Goal: Task Accomplishment & Management: Use online tool/utility

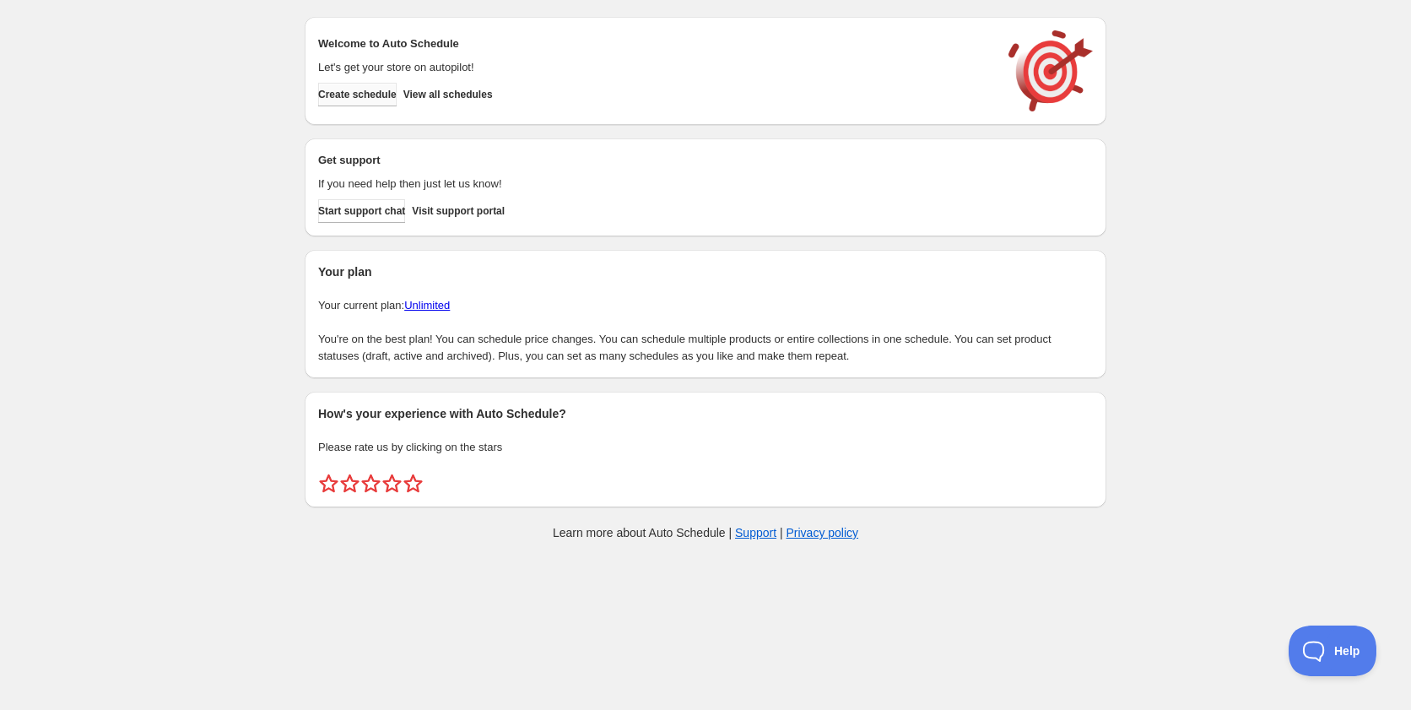
click at [393, 95] on span "Create schedule" at bounding box center [357, 95] width 78 height 14
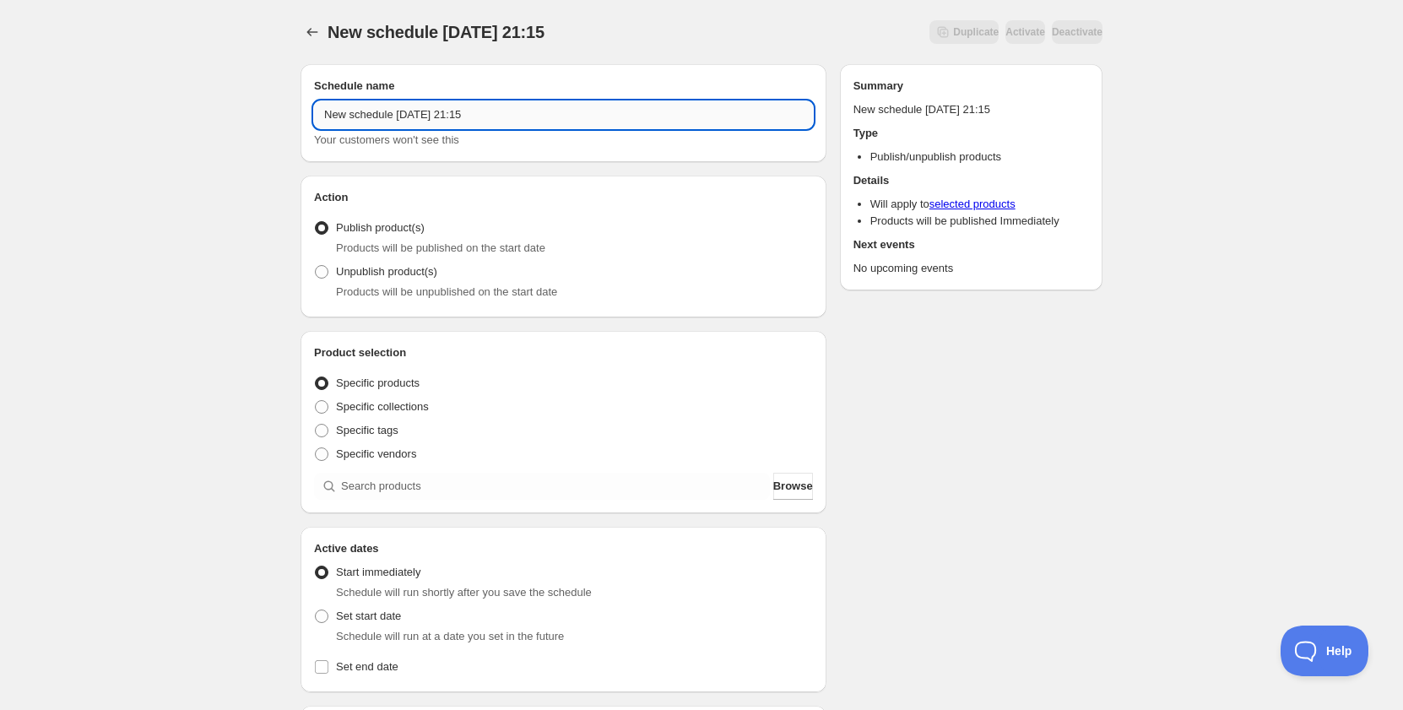
click at [426, 117] on input "New schedule [DATE] 21:15" at bounding box center [563, 114] width 499 height 27
paste input "A6663"
type input "Schedule for A6663 GWP [DATE]"
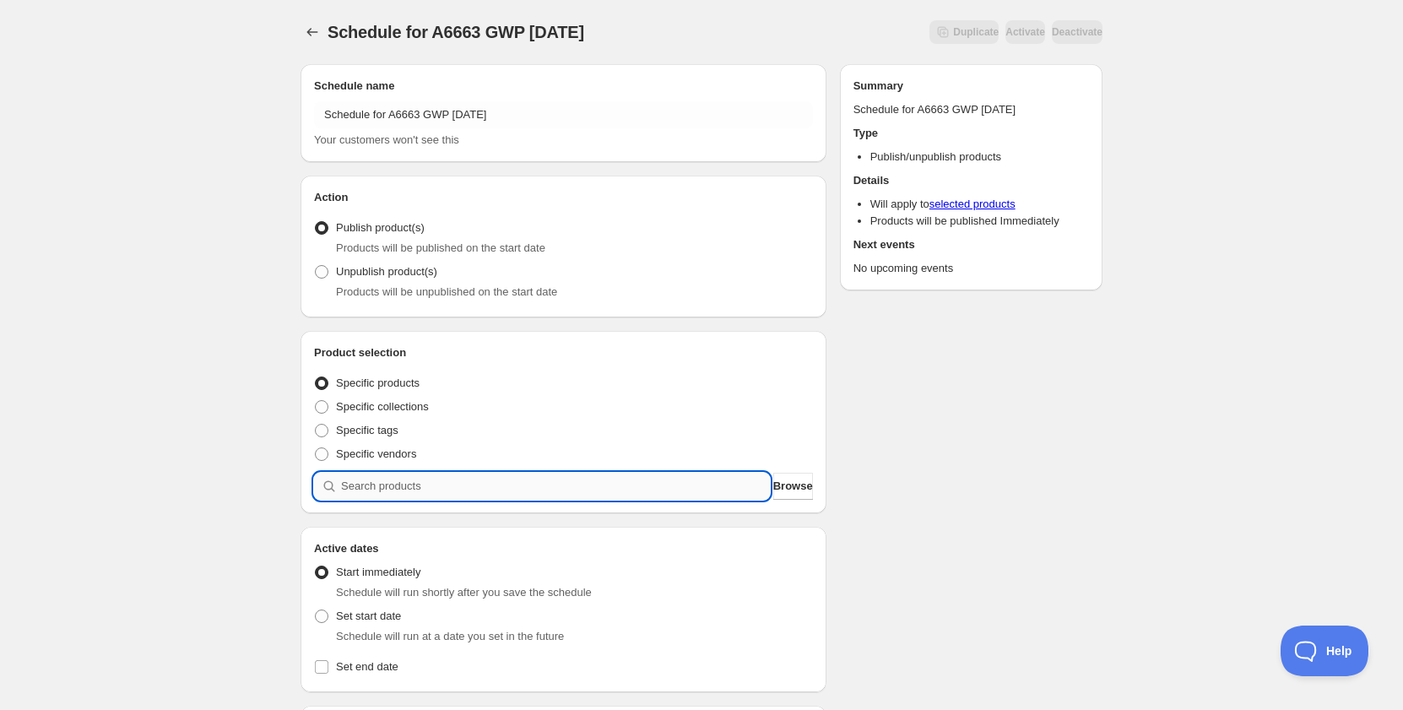
click at [371, 474] on input "search" at bounding box center [555, 486] width 429 height 27
paste input "A6663"
type input "A6663"
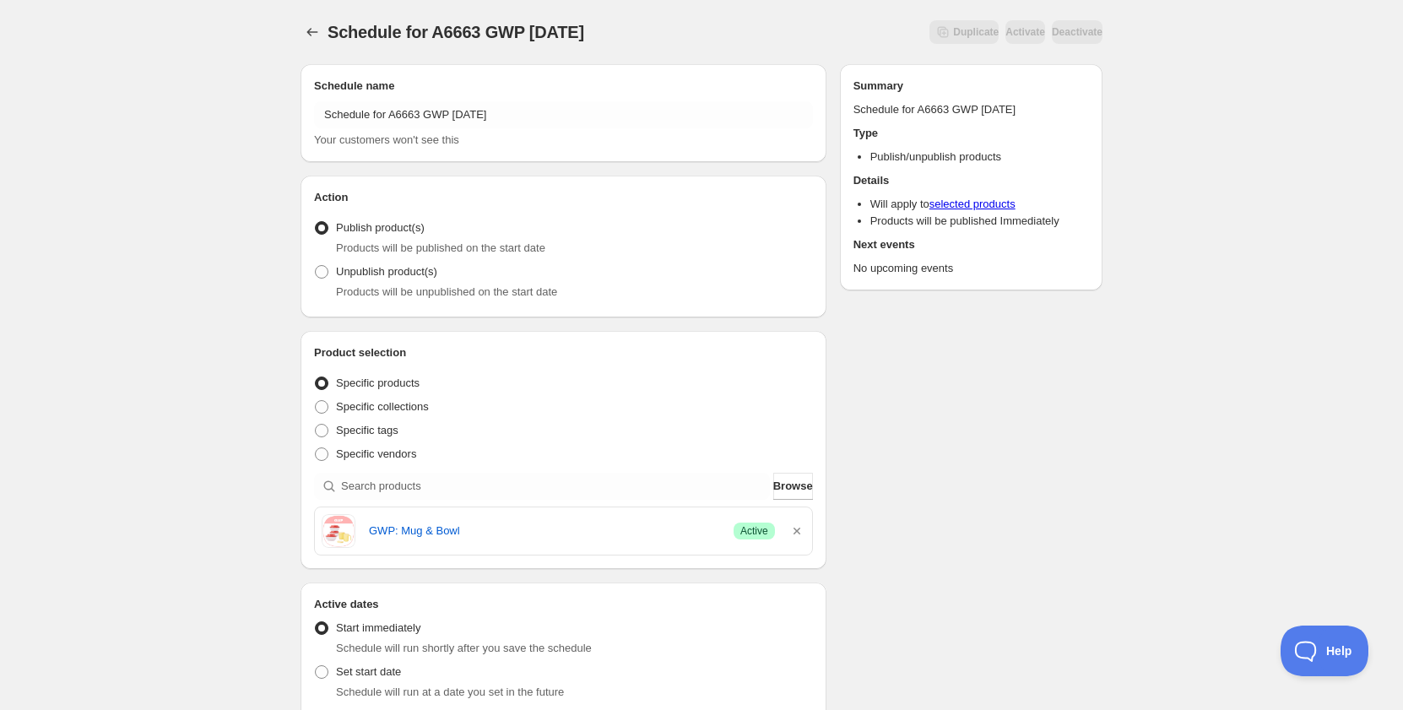
scroll to position [84, 0]
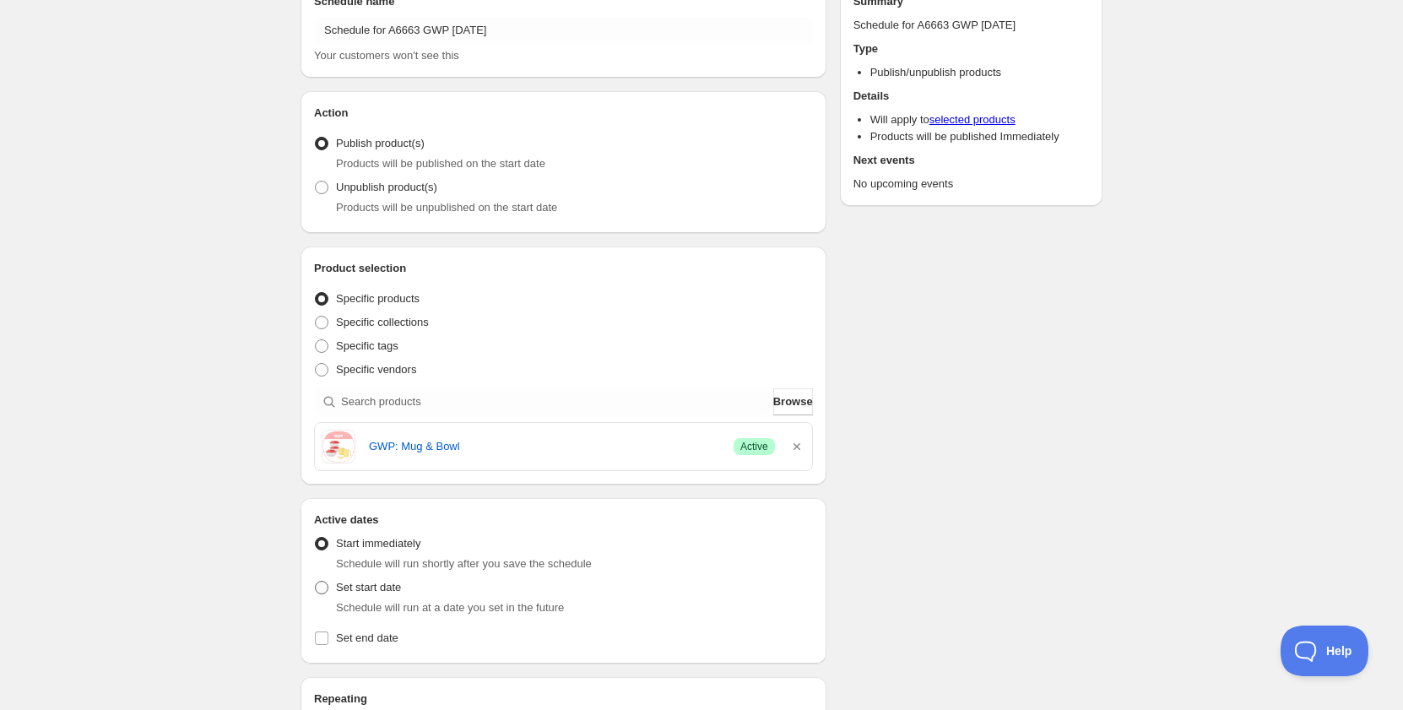
click at [399, 591] on span "Set start date" at bounding box center [368, 587] width 65 height 13
click at [316, 581] on input "Set start date" at bounding box center [315, 581] width 1 height 1
radio input "true"
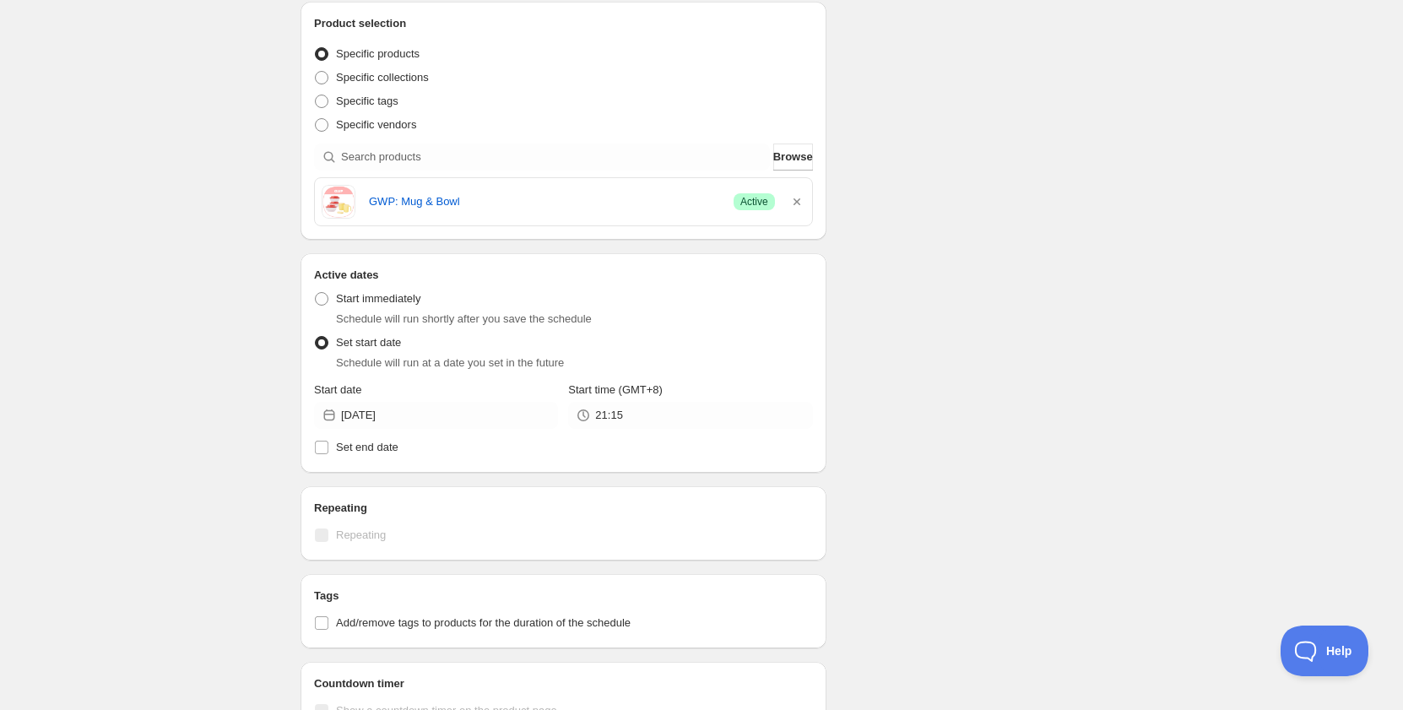
scroll to position [338, 0]
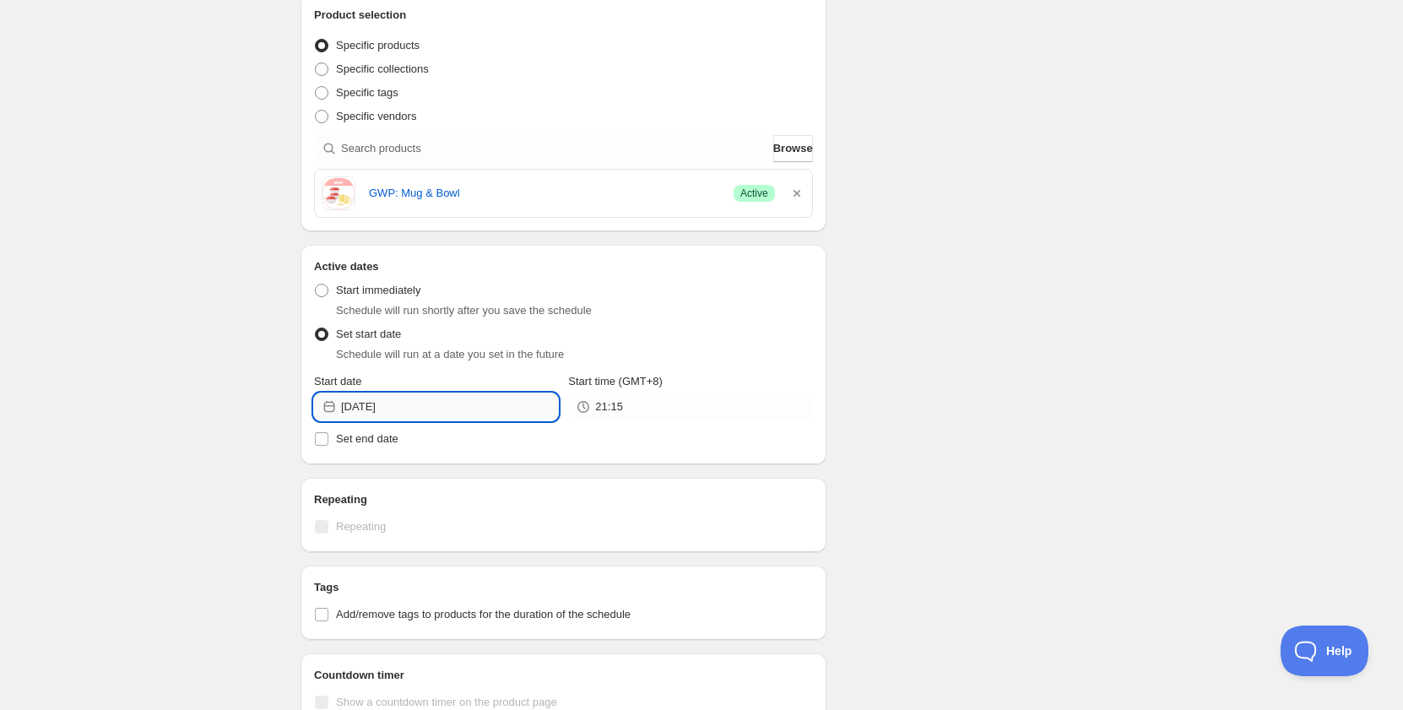
click at [430, 410] on input "[DATE]" at bounding box center [449, 406] width 217 height 27
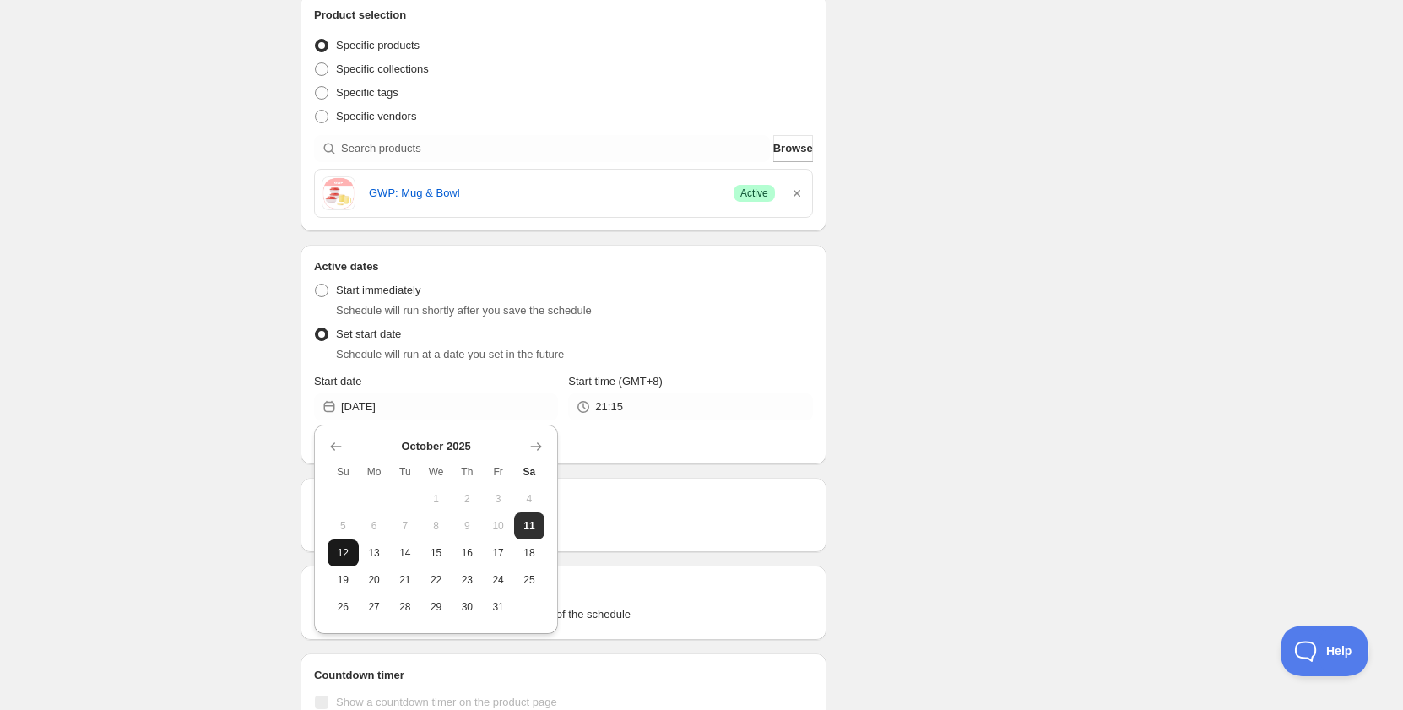
click at [338, 550] on span "12" at bounding box center [343, 553] width 18 height 14
type input "[DATE]"
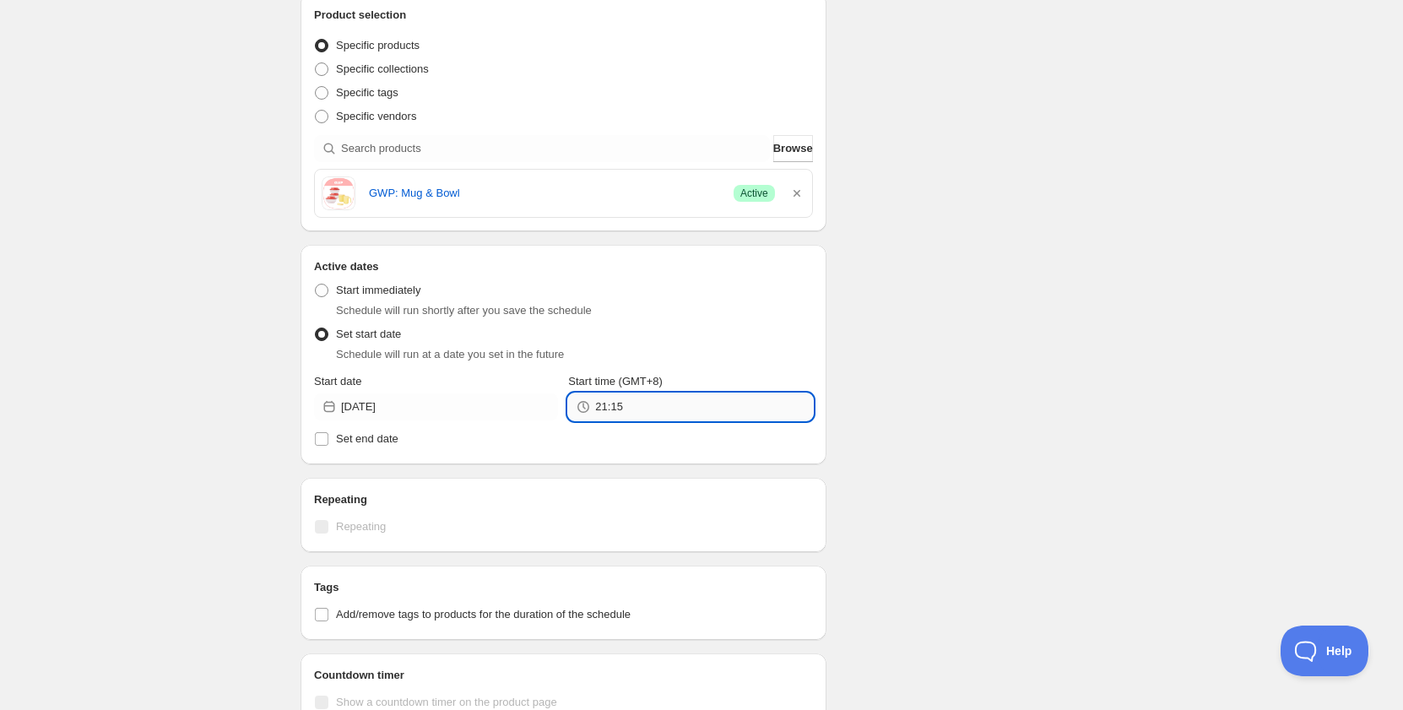
click at [621, 398] on input "21:15" at bounding box center [703, 406] width 217 height 27
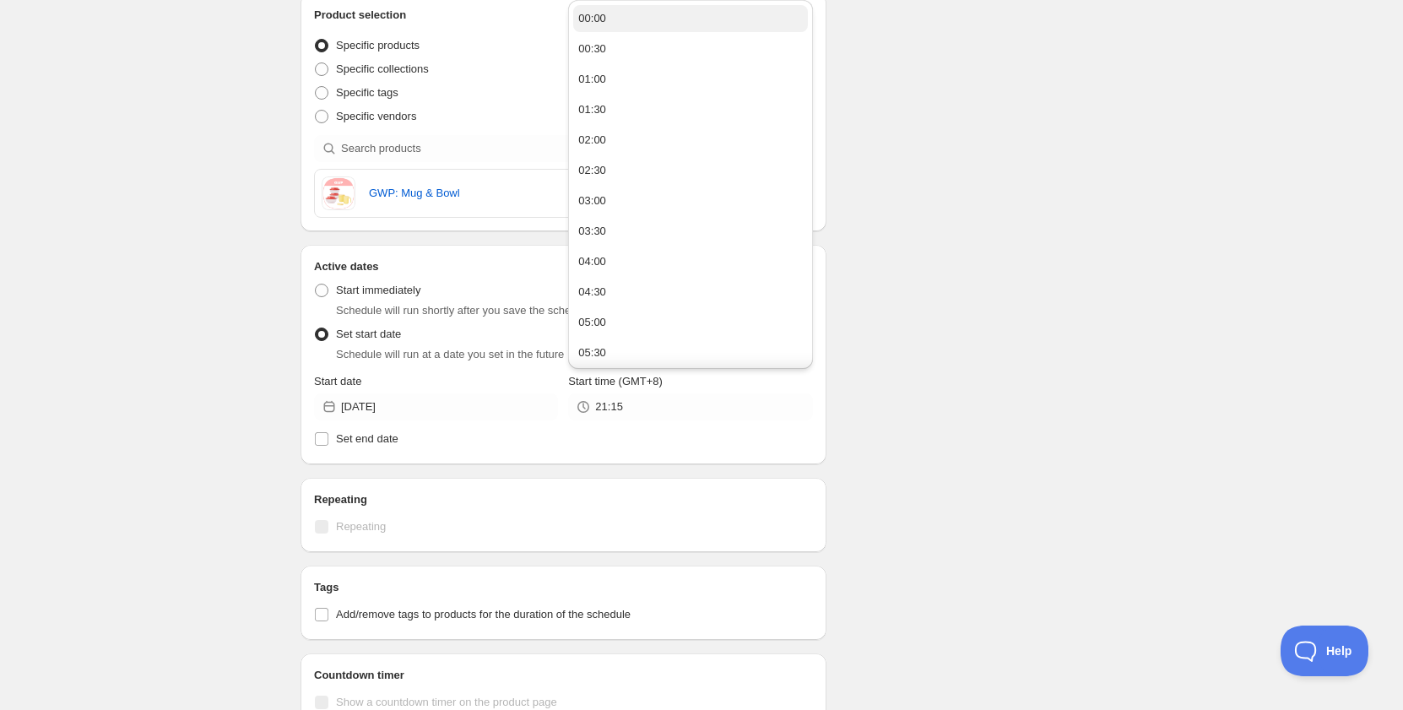
click at [636, 22] on button "00:00" at bounding box center [690, 18] width 234 height 27
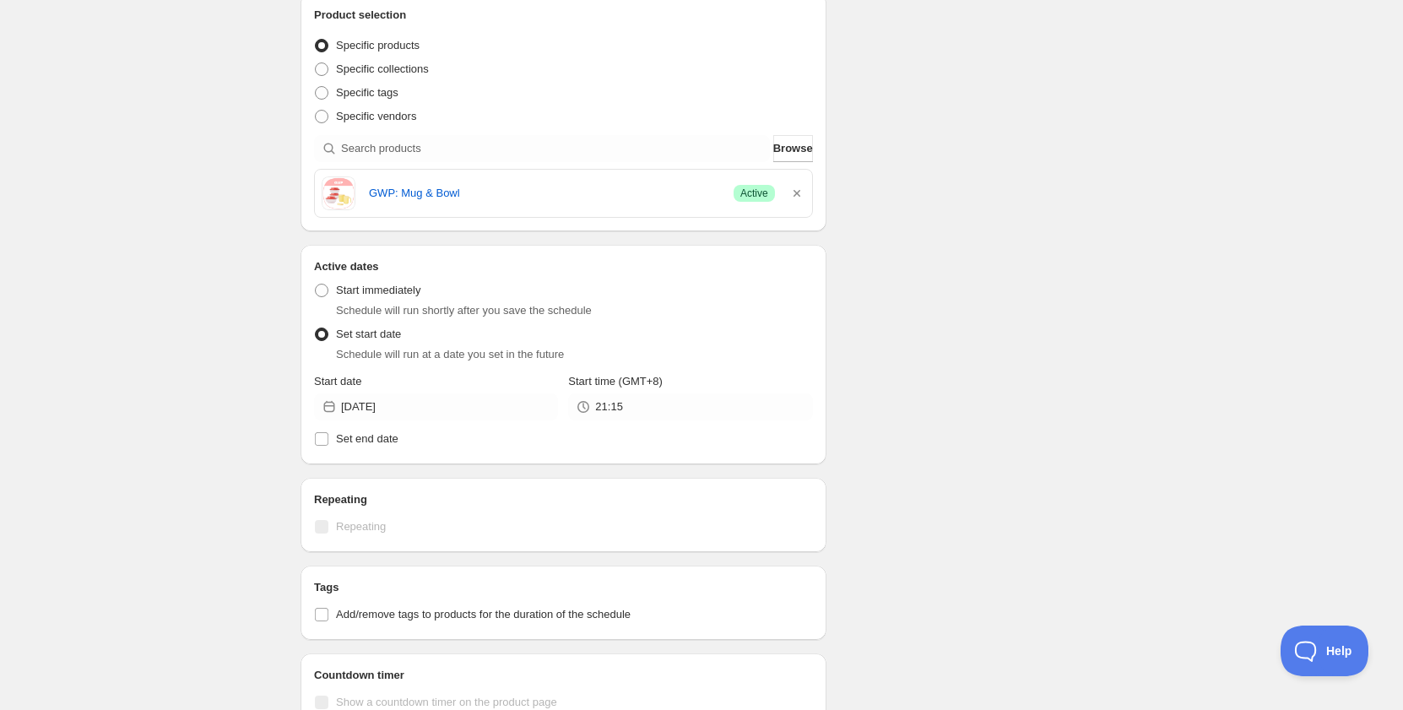
type input "00:00"
click at [366, 446] on span "Set end date" at bounding box center [367, 438] width 62 height 17
click at [328, 446] on input "Set end date" at bounding box center [322, 439] width 14 height 14
checkbox input "true"
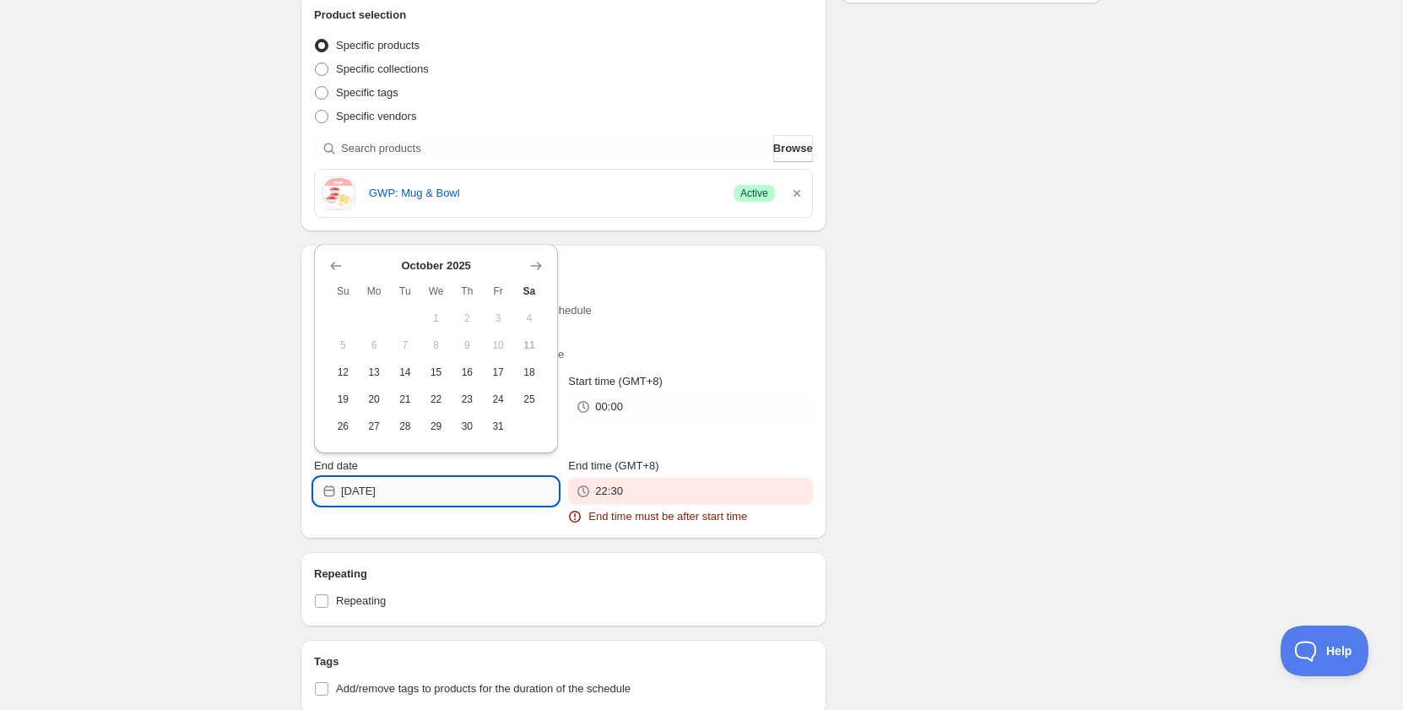
click at [404, 490] on input "[DATE]" at bounding box center [449, 491] width 217 height 27
click at [376, 367] on span "13" at bounding box center [374, 372] width 18 height 14
type input "[DATE]"
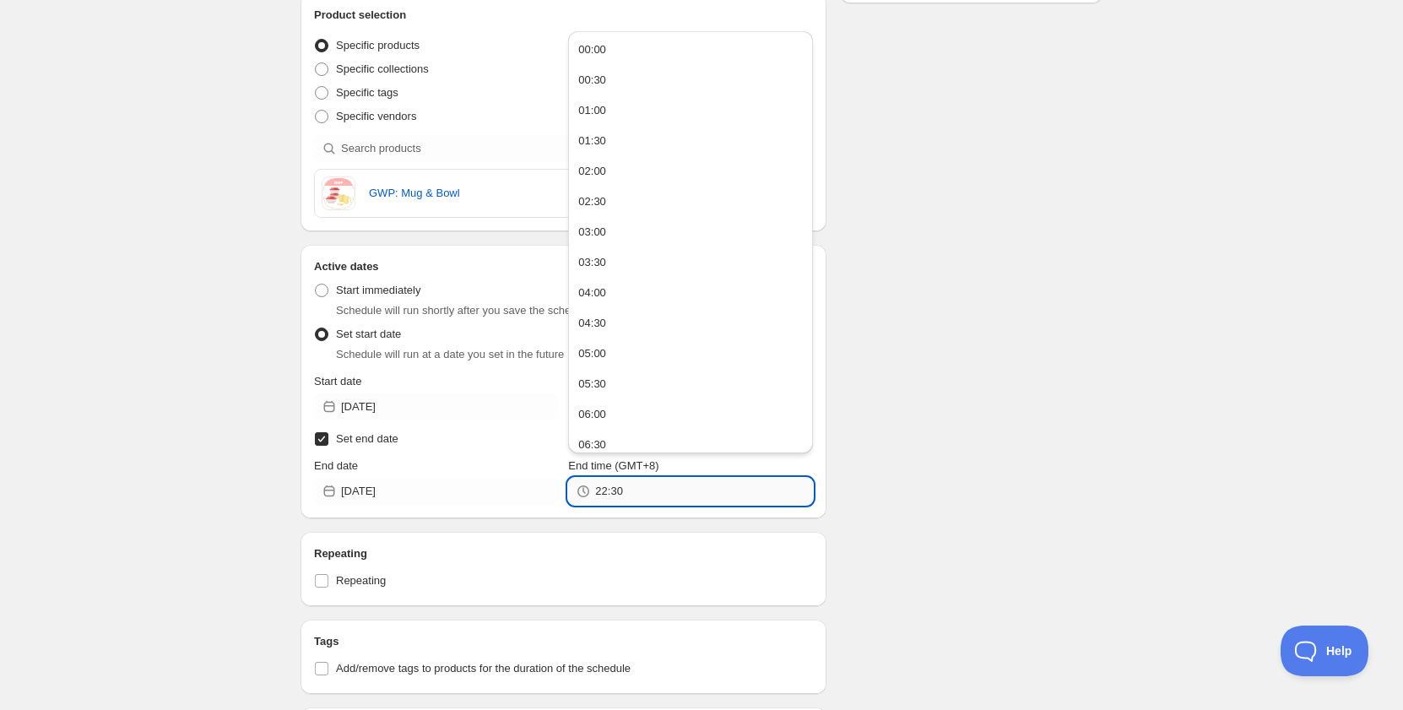
click at [624, 492] on input "22:30" at bounding box center [703, 491] width 217 height 27
click at [617, 58] on button "00:00" at bounding box center [690, 49] width 234 height 27
type input "00:00"
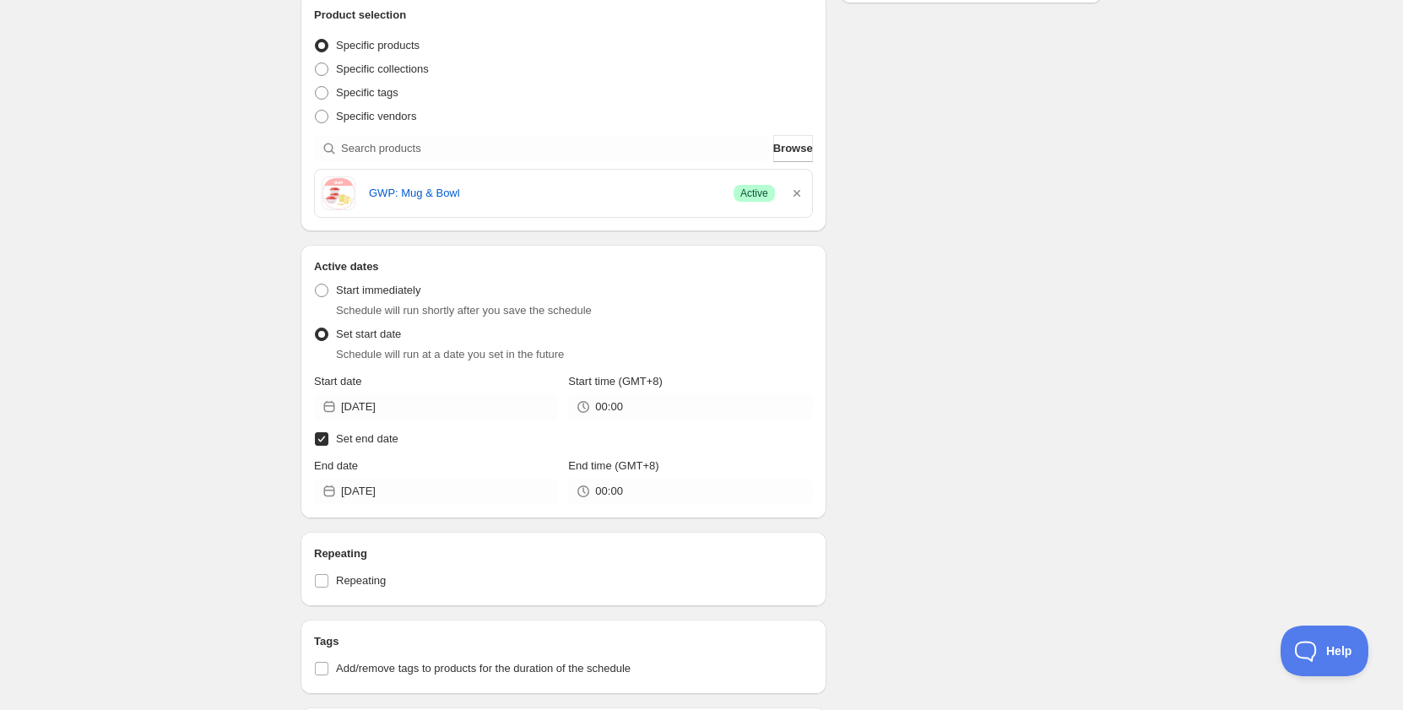
click at [976, 231] on div "Schedule name Schedule for A6663 GWP [DATE] Your customers won't see this Actio…" at bounding box center [694, 436] width 815 height 1447
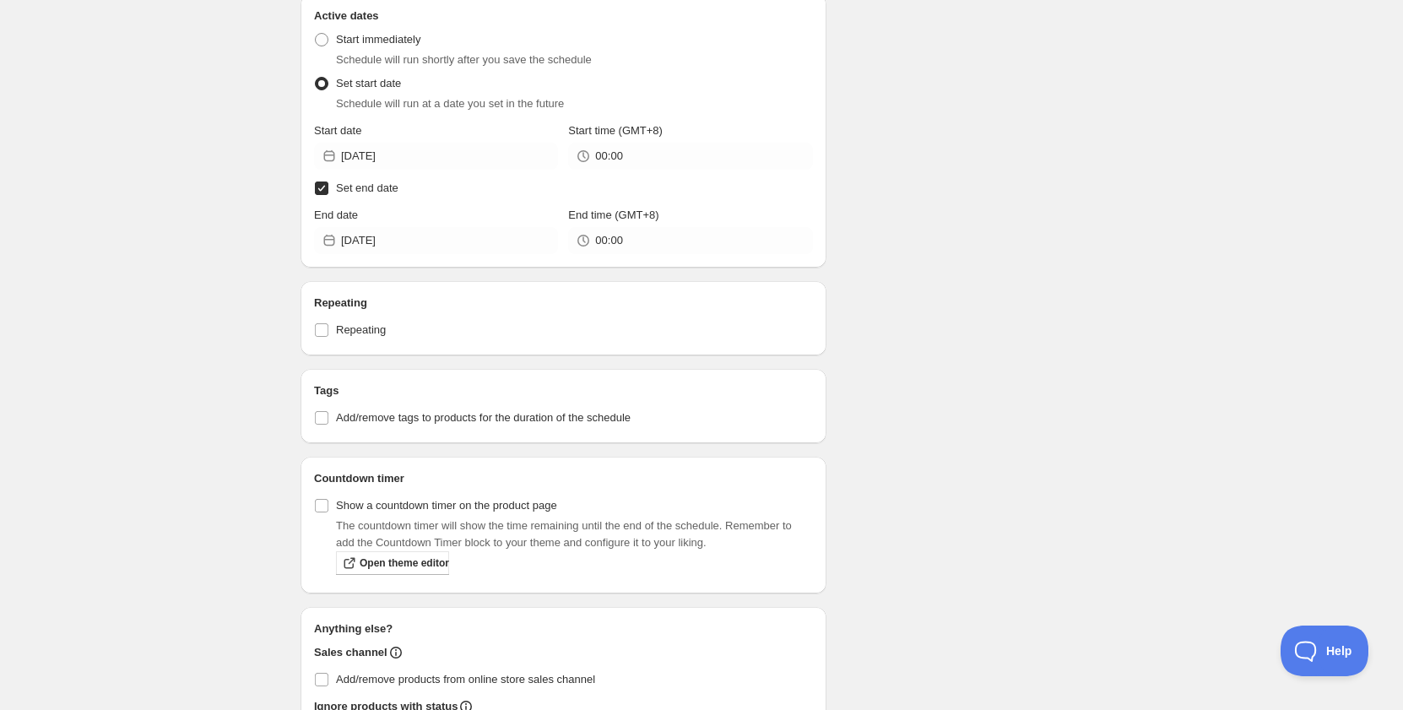
scroll to position [591, 0]
click at [331, 408] on label "Add/remove tags to products for the duration of the schedule" at bounding box center [563, 415] width 499 height 24
click at [328, 408] on input "Add/remove tags to products for the duration of the schedule" at bounding box center [322, 415] width 14 height 14
checkbox input "true"
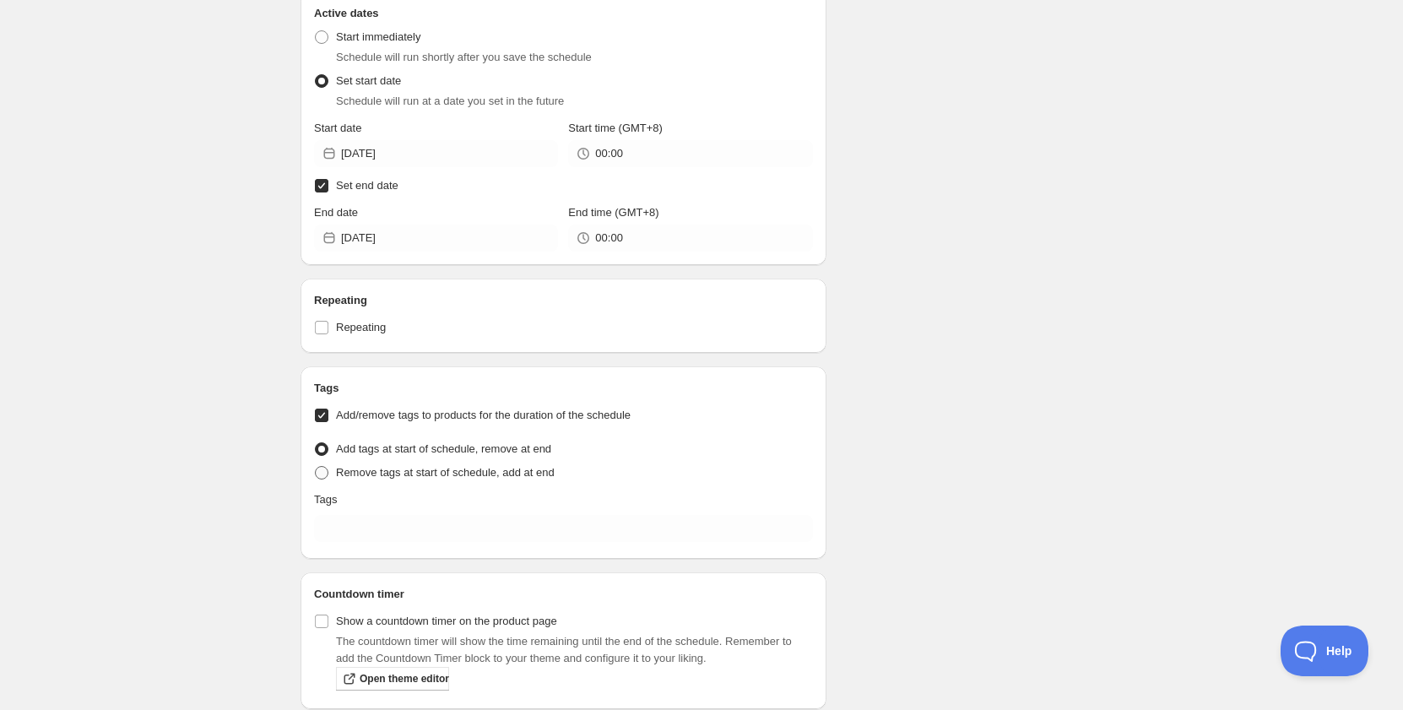
click at [381, 476] on span "Remove tags at start of schedule, add at end" at bounding box center [445, 472] width 219 height 13
click at [316, 467] on input "Remove tags at start of schedule, add at end" at bounding box center [315, 466] width 1 height 1
radio input "true"
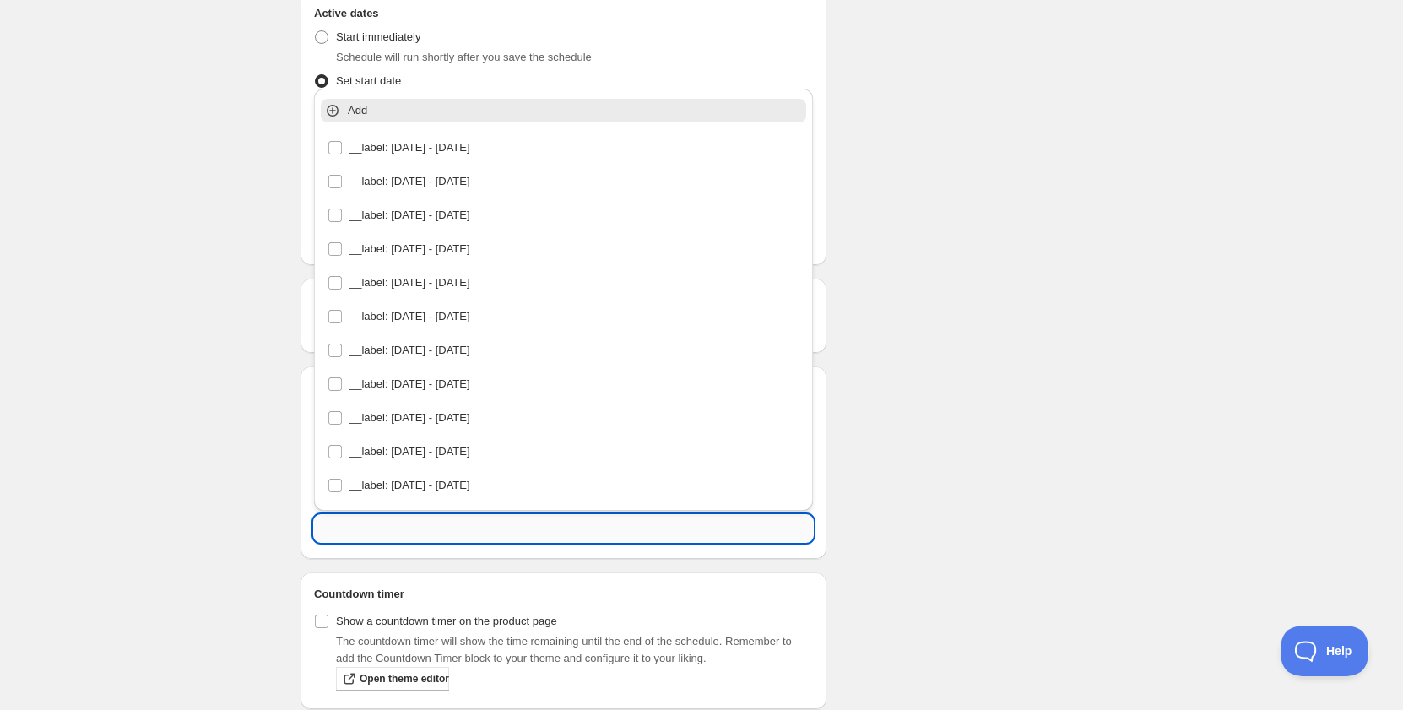
click at [394, 539] on input "text" at bounding box center [563, 528] width 499 height 27
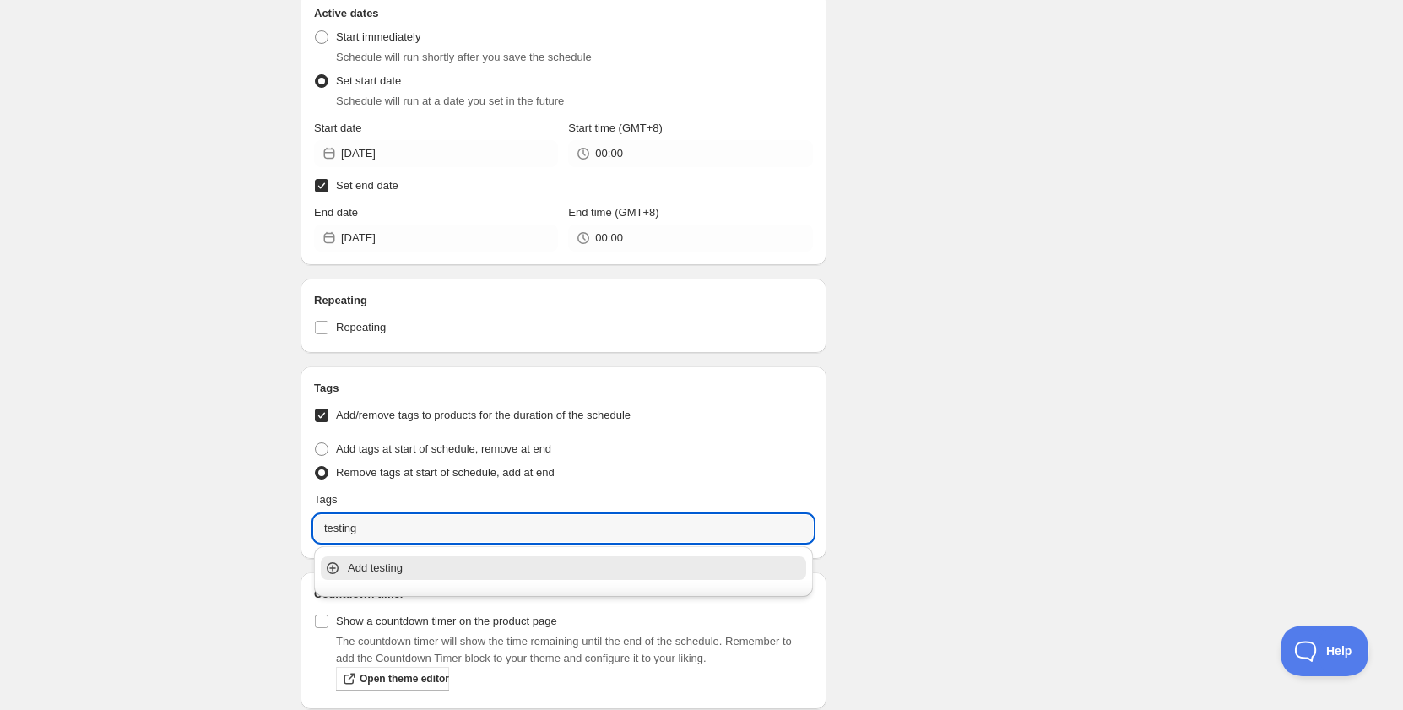
click at [446, 581] on div "Add testing" at bounding box center [563, 568] width 492 height 34
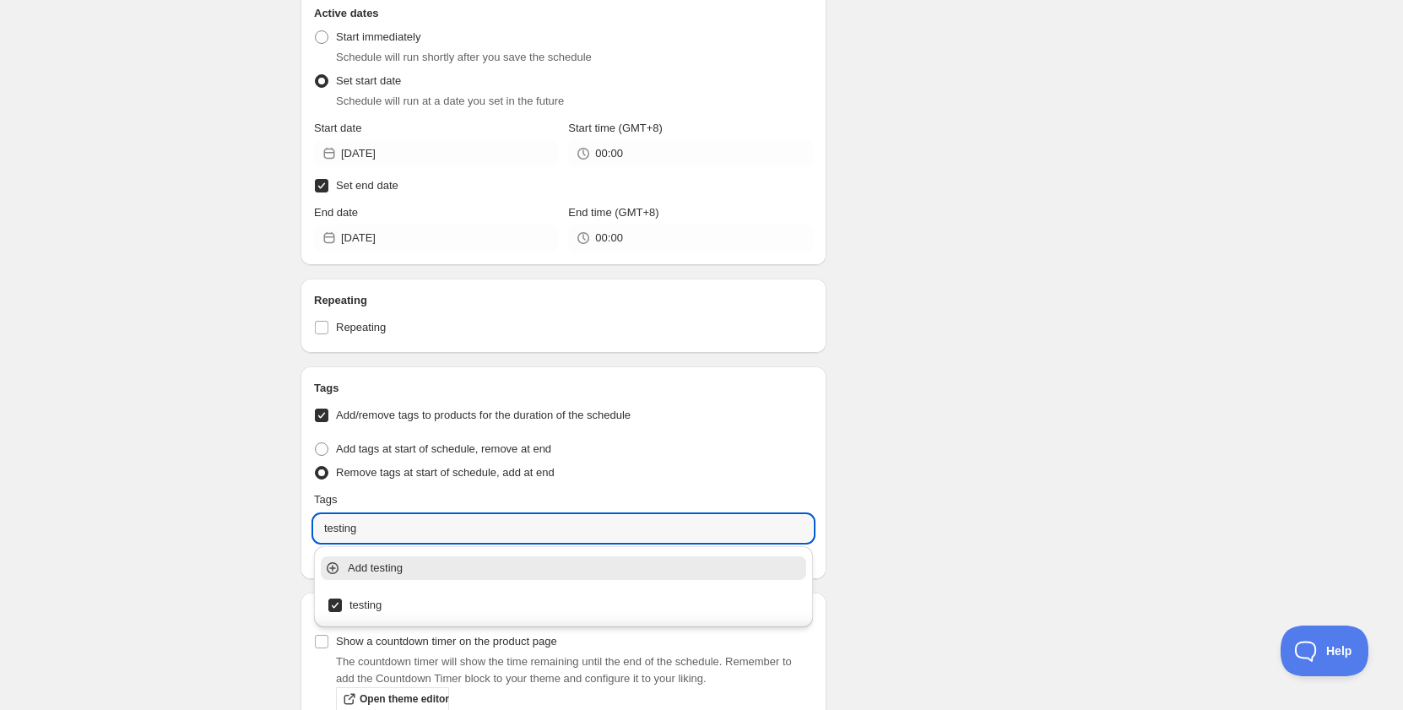
type input "testing"
click at [949, 464] on div "Schedule name Schedule for A6663 GWP [DATE] Your customers won't see this Actio…" at bounding box center [694, 252] width 815 height 1585
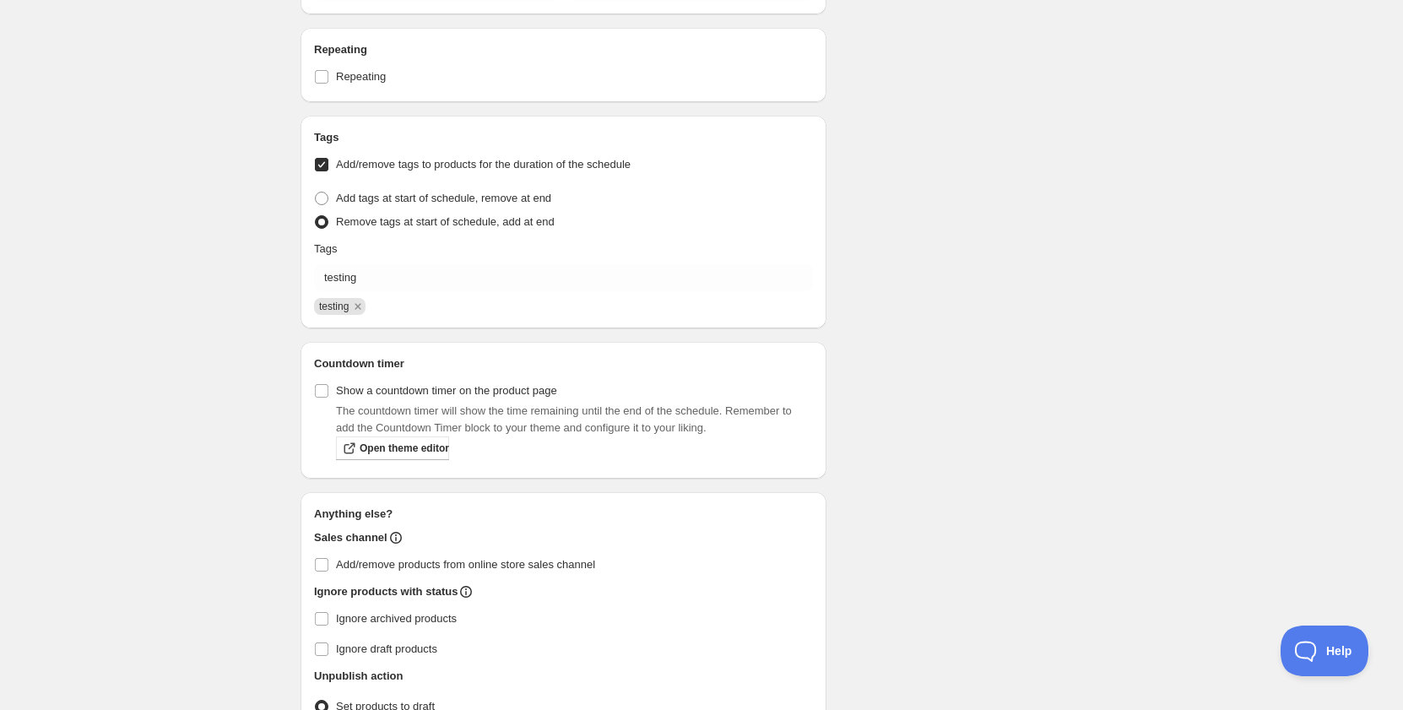
scroll to position [959, 0]
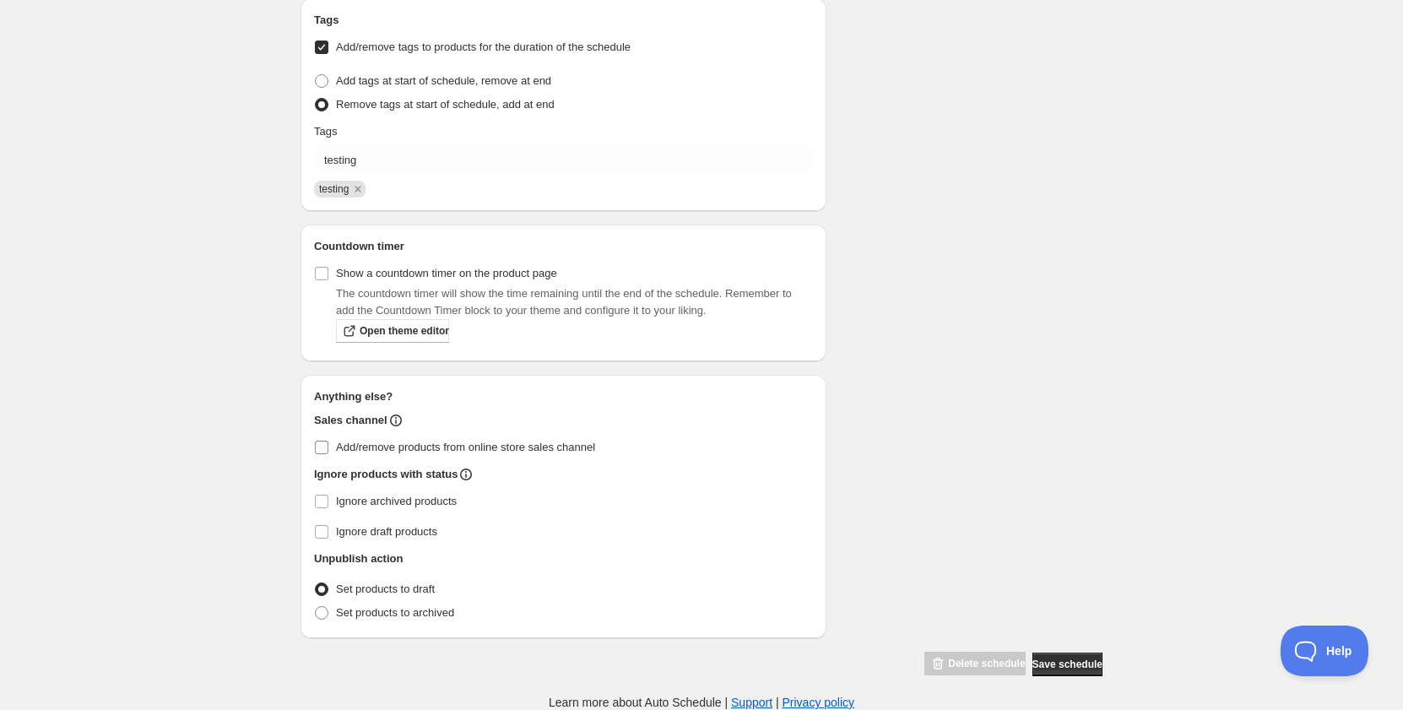
click at [500, 457] on label "Add/remove products from online store sales channel" at bounding box center [563, 447] width 499 height 24
click at [328, 454] on input "Add/remove products from online store sales channel" at bounding box center [322, 448] width 14 height 14
checkbox input "true"
click at [1046, 659] on span "Save schedule" at bounding box center [1067, 664] width 70 height 14
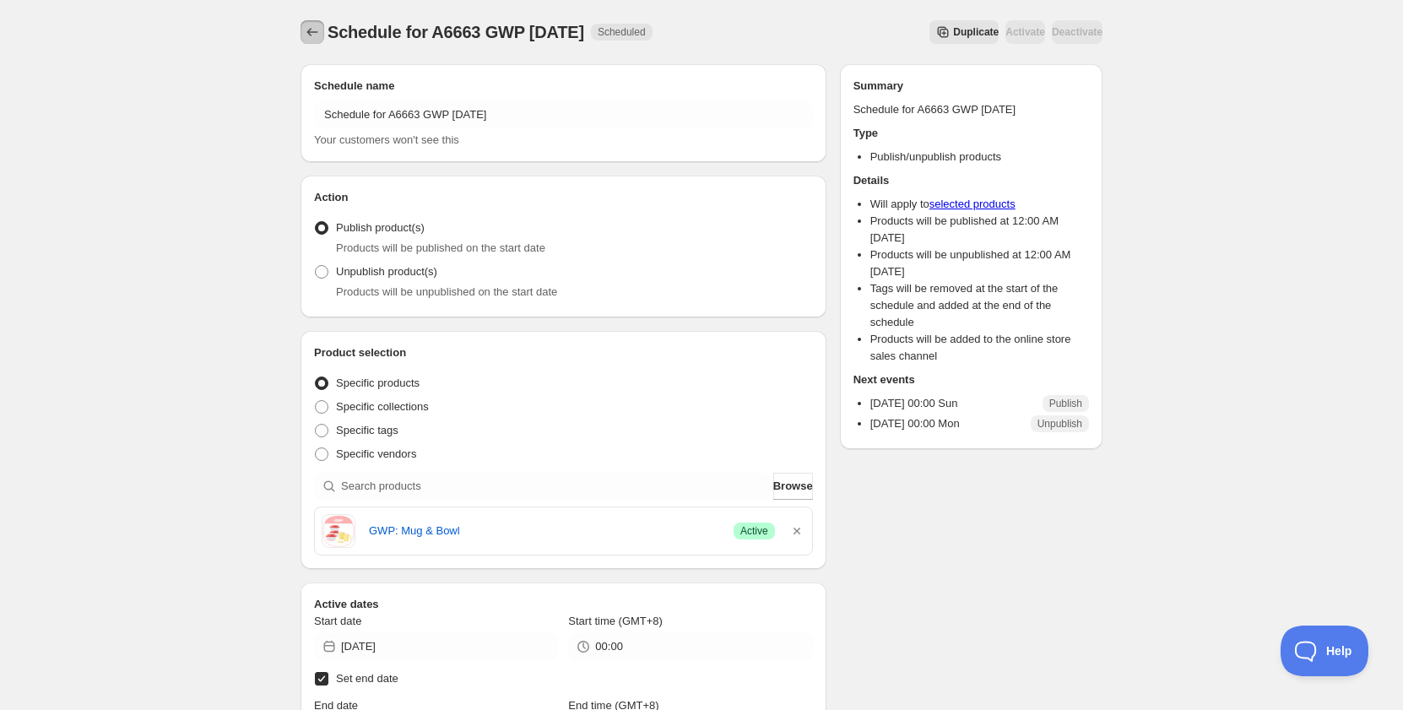
click at [305, 22] on button "Schedules" at bounding box center [312, 32] width 24 height 24
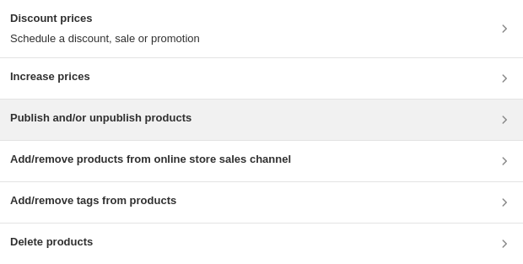
click at [185, 118] on h3 "Publish and/or unpublish products" at bounding box center [100, 118] width 181 height 17
